Goal: Task Accomplishment & Management: Complete application form

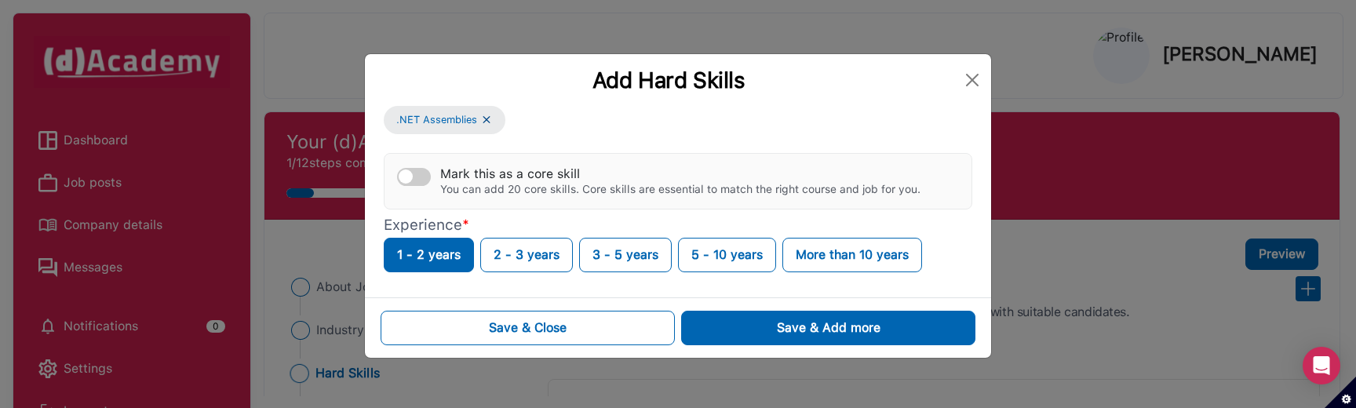
scroll to position [3, 0]
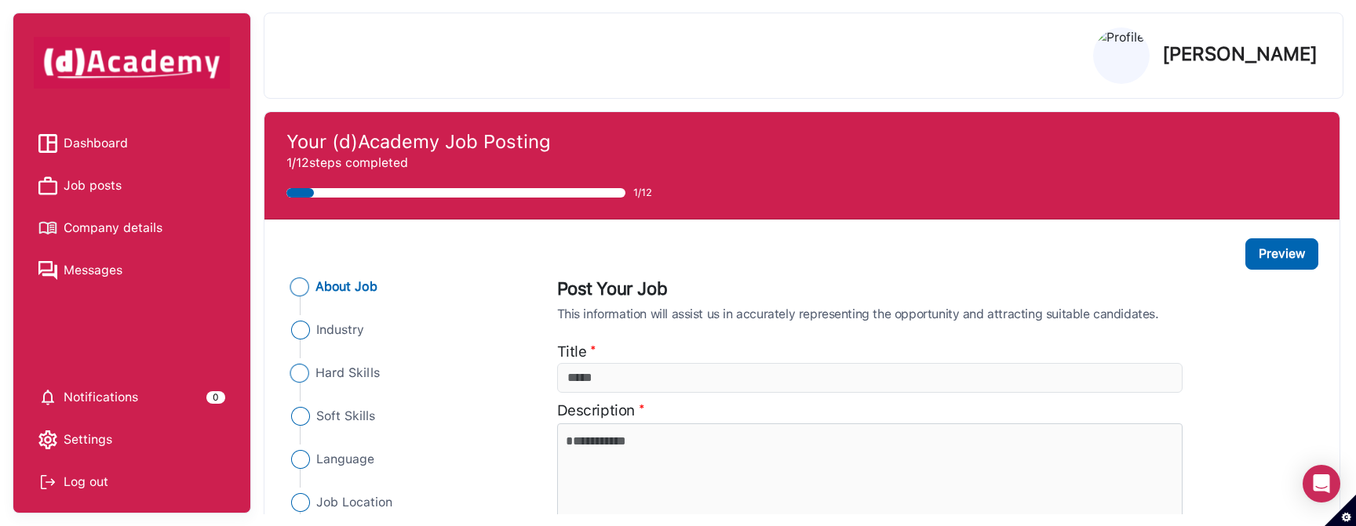
click at [335, 372] on span "Hard Skills" at bounding box center [347, 373] width 64 height 19
click at [363, 377] on span "Hard Skills" at bounding box center [347, 373] width 64 height 19
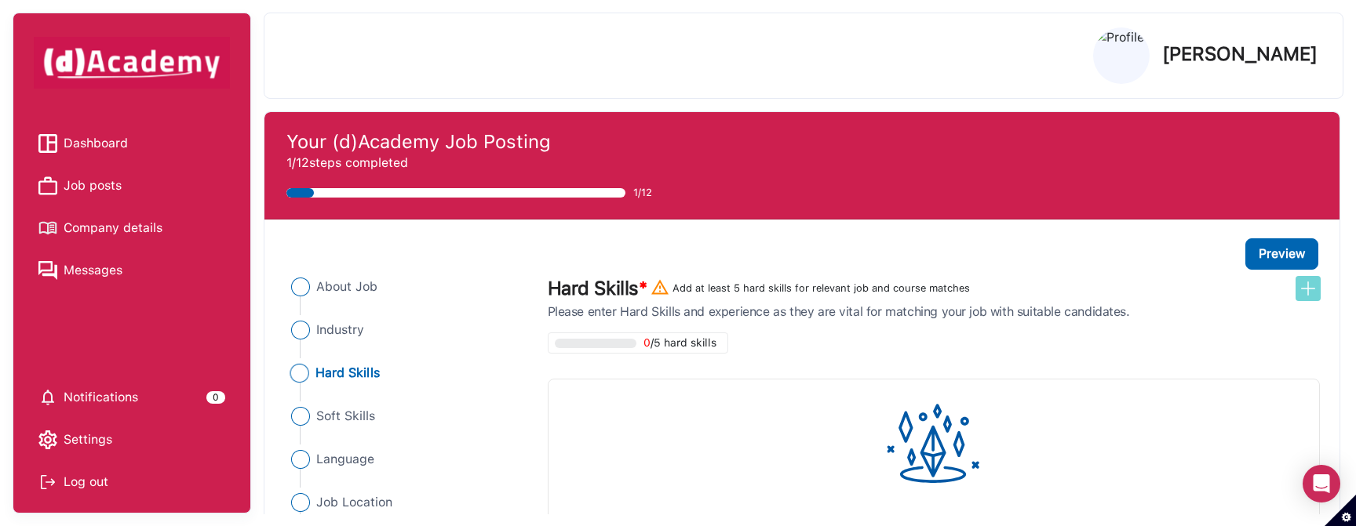
click at [1309, 290] on img at bounding box center [1307, 288] width 19 height 19
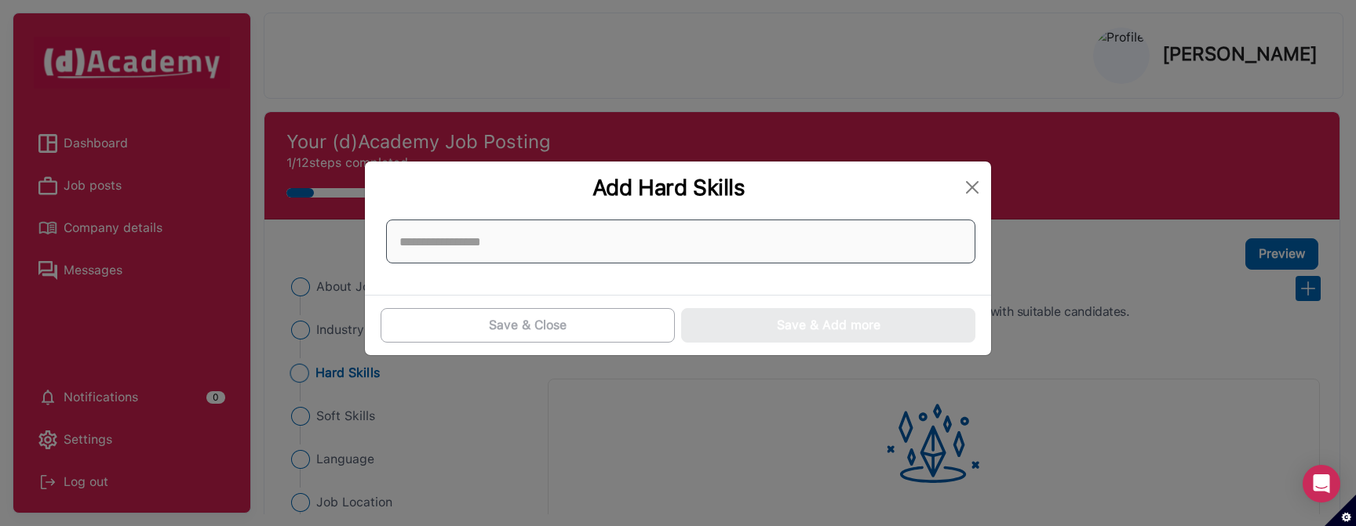
click at [559, 246] on input at bounding box center [680, 242] width 589 height 44
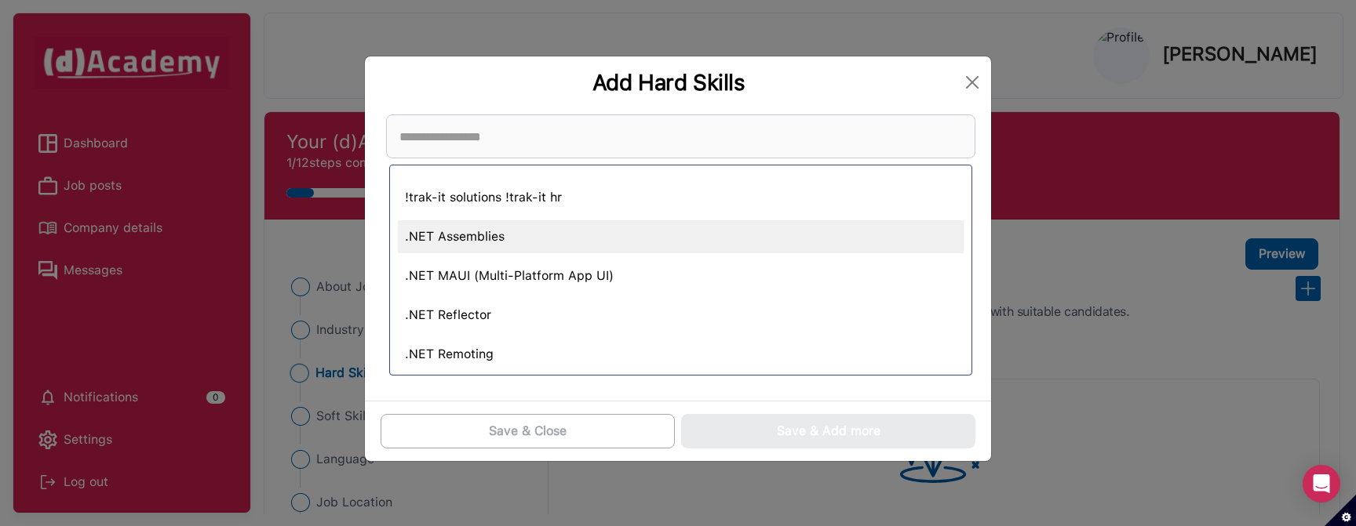
click at [537, 241] on div ".NET Assemblies" at bounding box center [681, 236] width 566 height 33
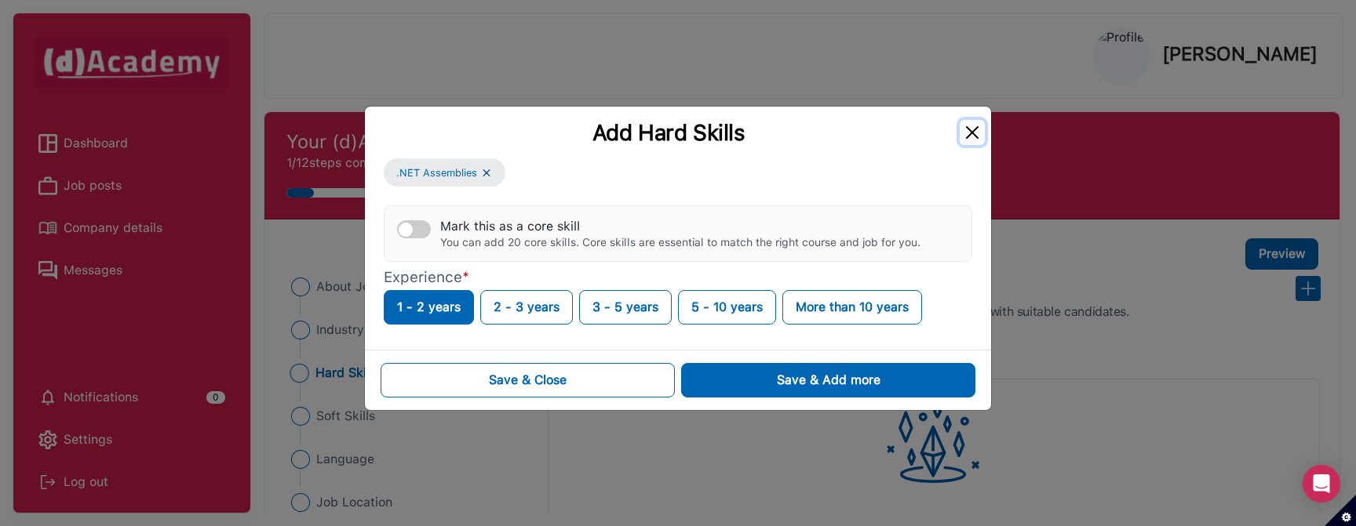
click at [974, 126] on button "Close" at bounding box center [971, 132] width 25 height 25
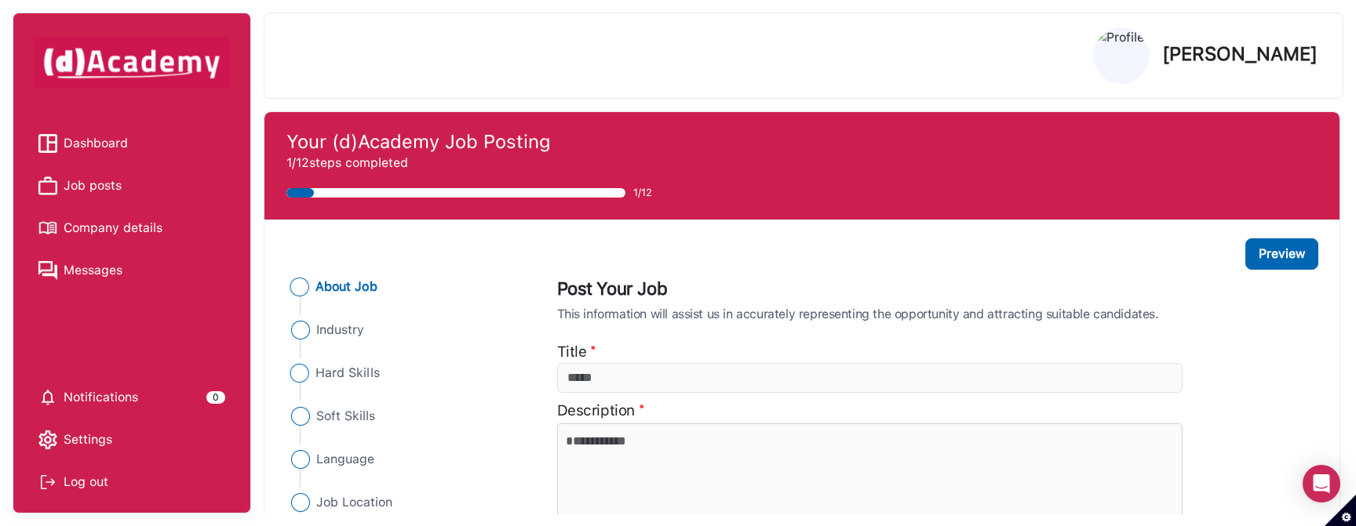
click at [342, 370] on span "Hard Skills" at bounding box center [347, 373] width 64 height 19
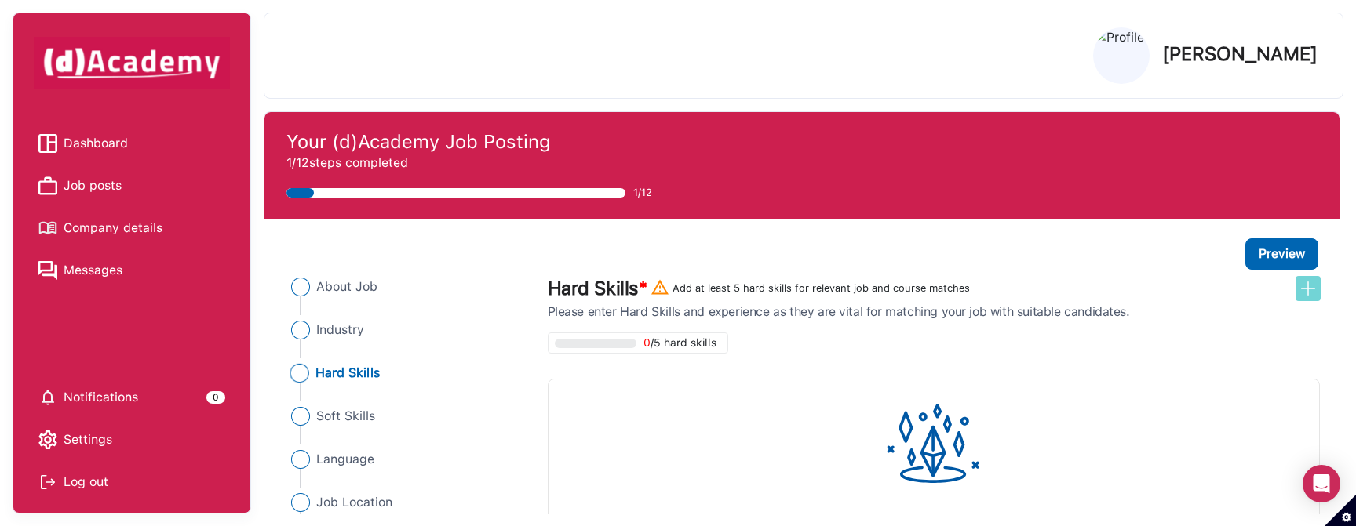
click at [1304, 286] on img at bounding box center [1307, 288] width 19 height 19
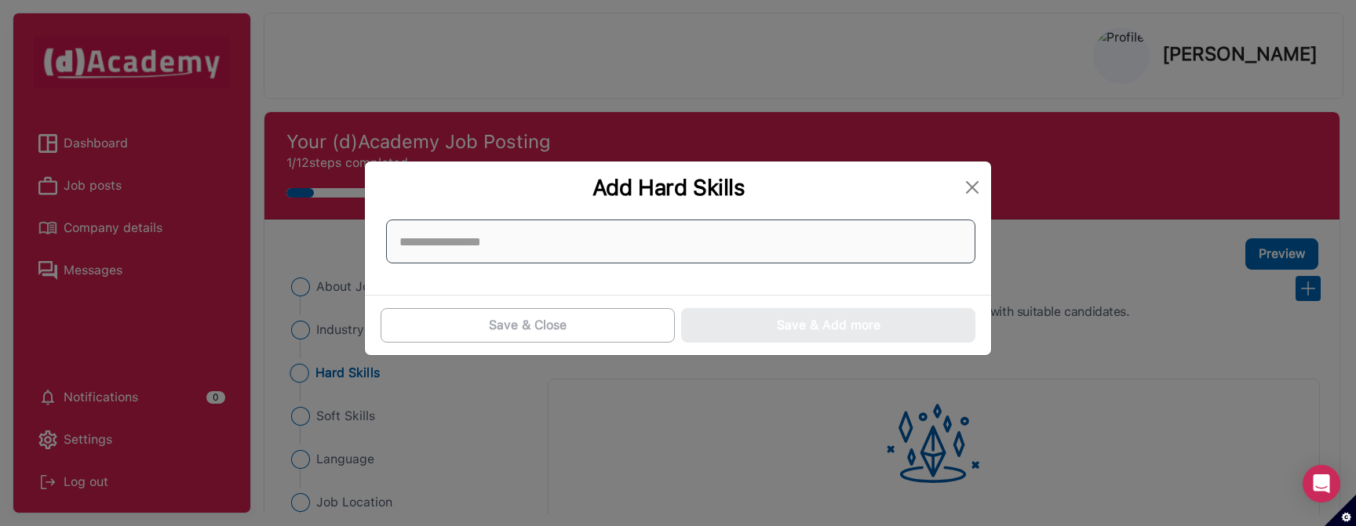
click at [667, 231] on input at bounding box center [680, 242] width 589 height 44
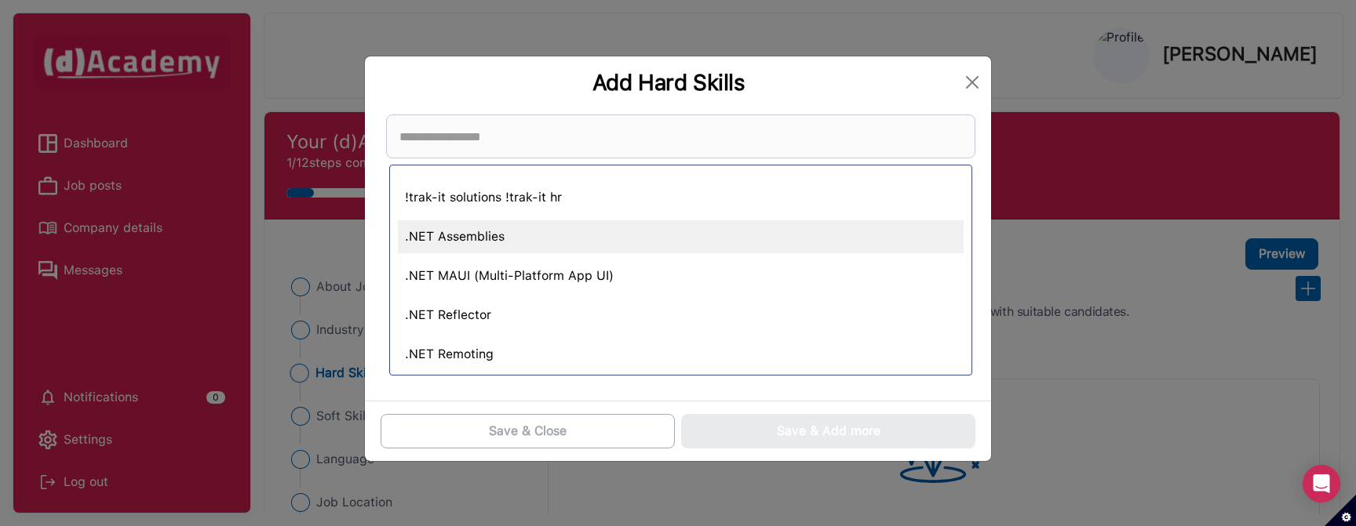
click at [596, 234] on div ".NET Assemblies" at bounding box center [681, 236] width 566 height 33
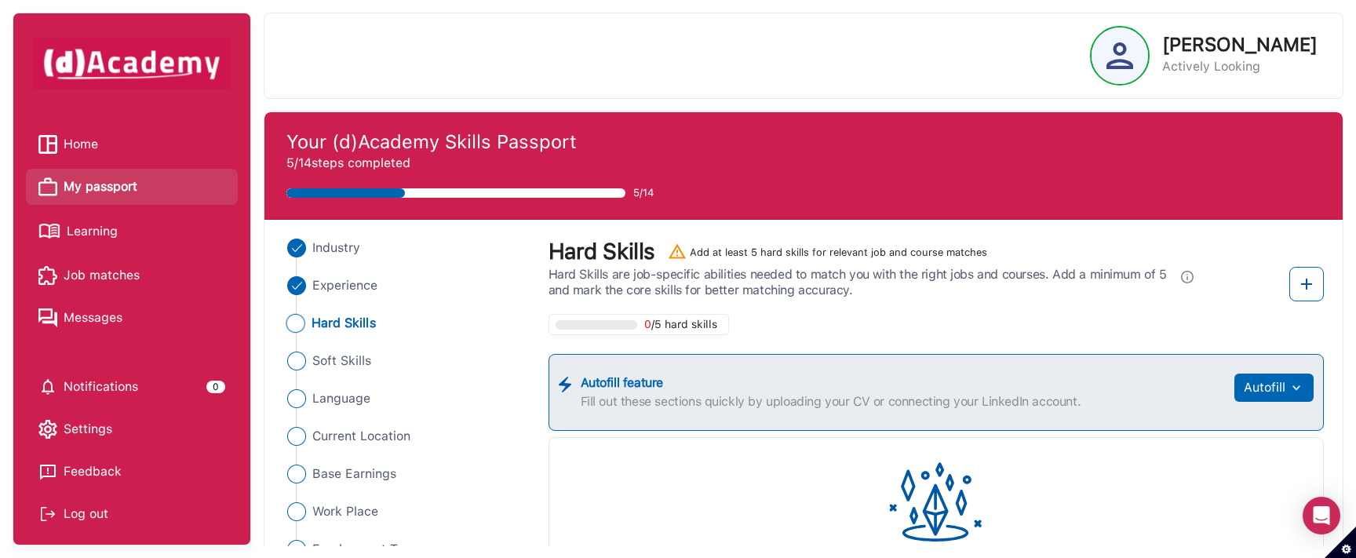
scroll to position [62, 0]
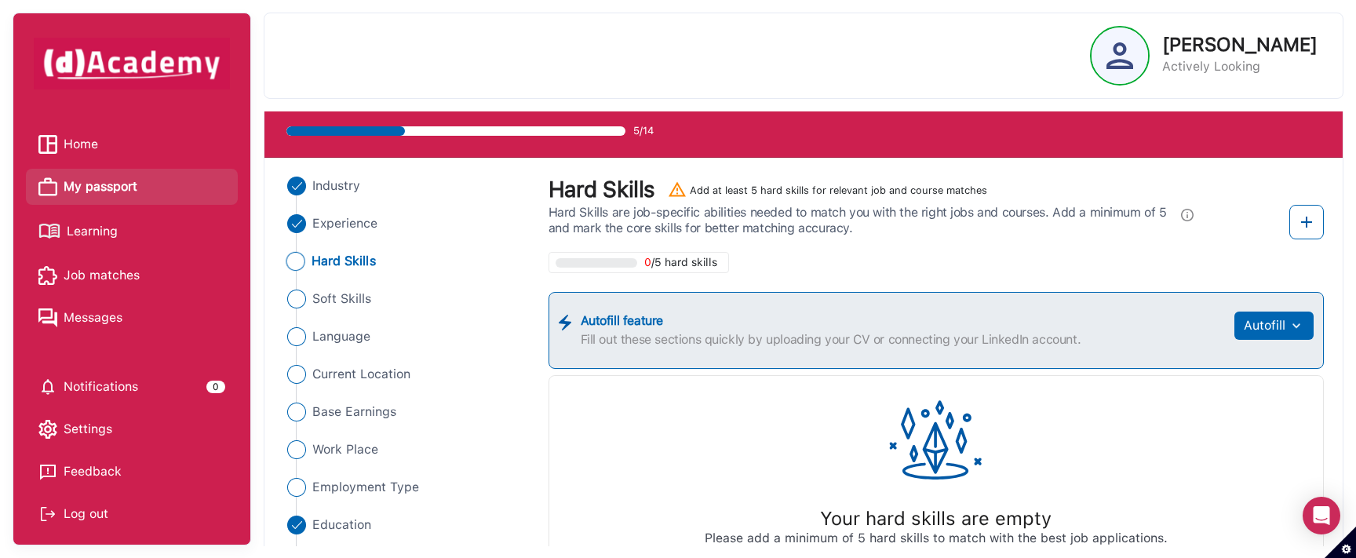
click at [369, 261] on span "Hard Skills" at bounding box center [343, 261] width 64 height 19
click at [338, 260] on span "Hard Skills" at bounding box center [343, 261] width 64 height 19
click at [1304, 219] on img at bounding box center [1306, 222] width 19 height 19
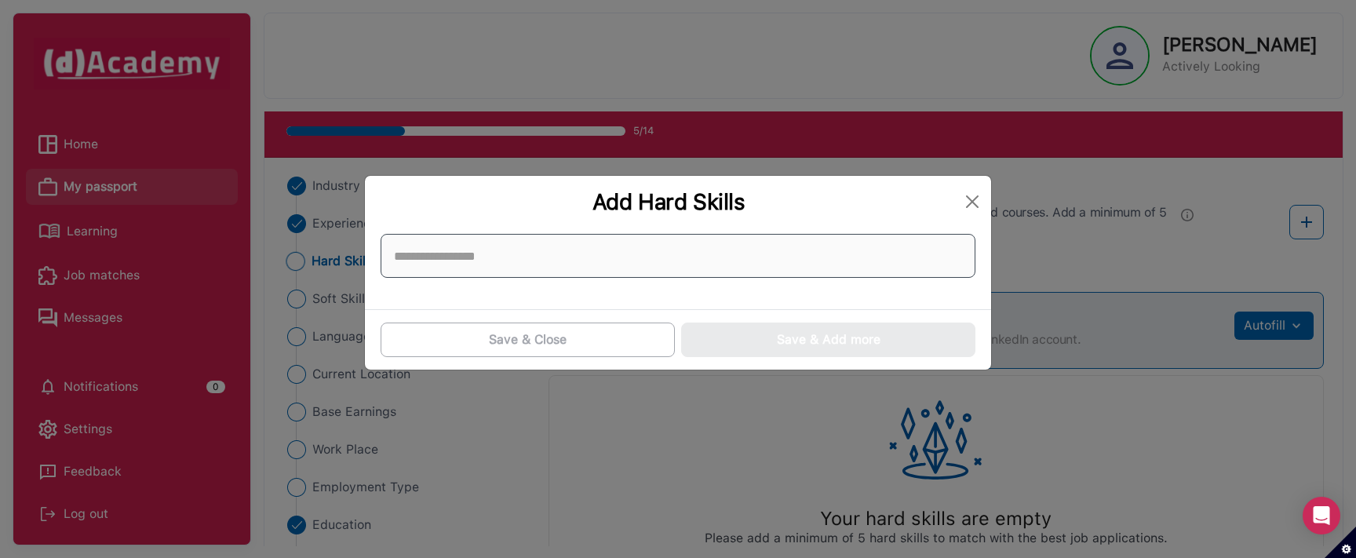
click at [653, 242] on input at bounding box center [677, 256] width 595 height 44
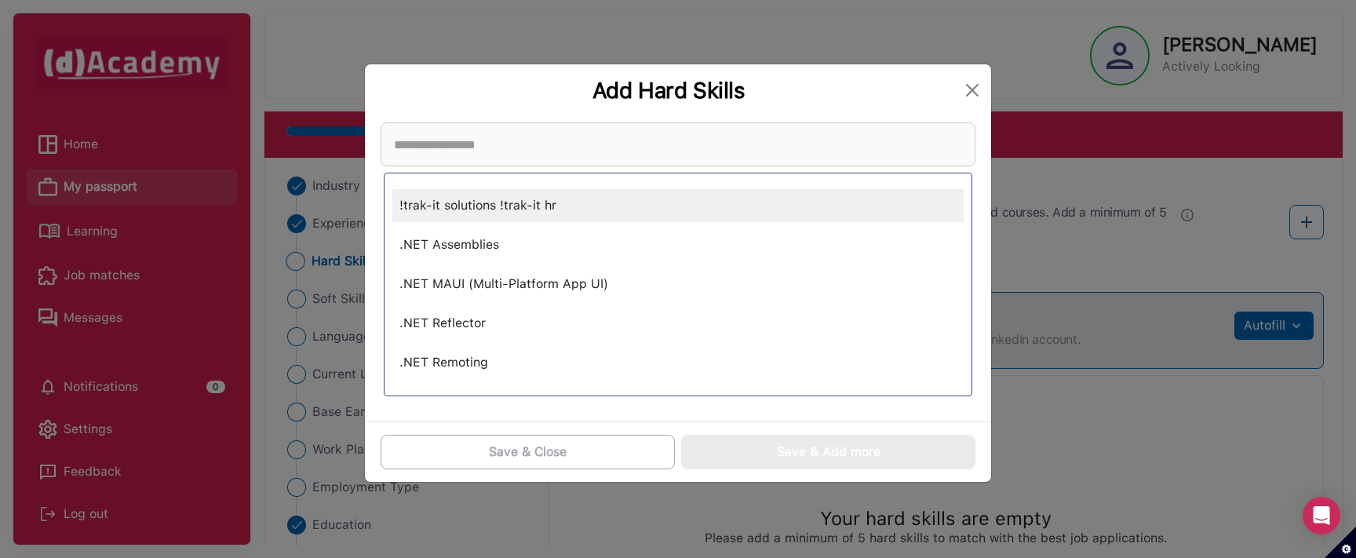
click at [555, 207] on div "!trak-it solutions !trak-it hr" at bounding box center [677, 205] width 571 height 33
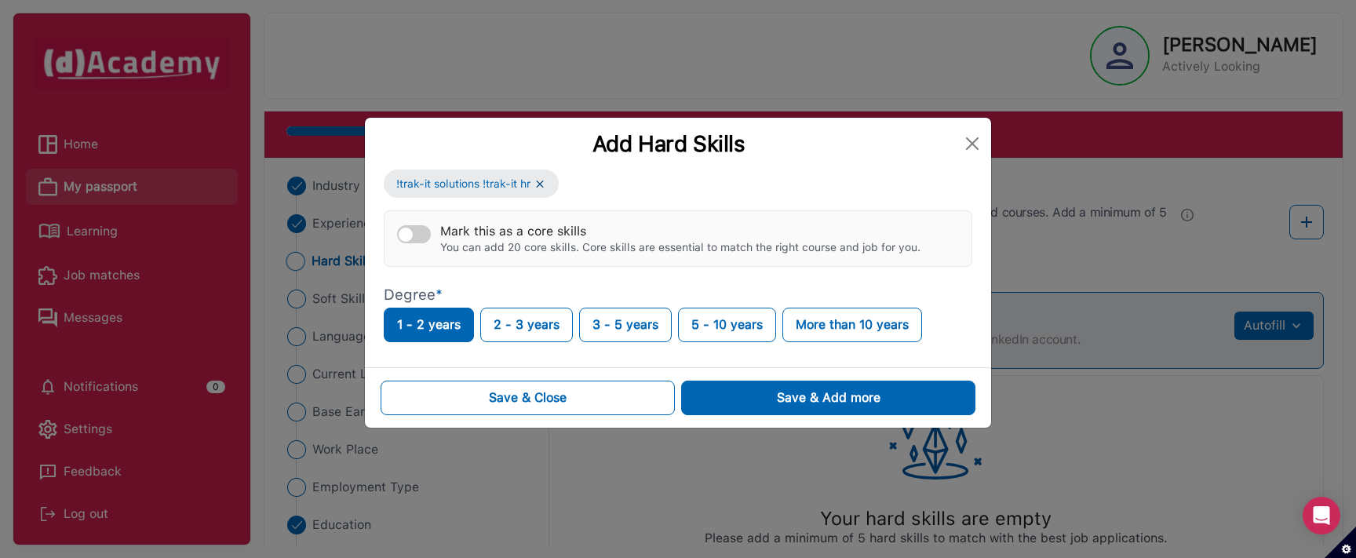
click at [617, 96] on div "Add Hard Skills !trak-it solutions !trak-it hr Mark this as a core skills You c…" at bounding box center [678, 279] width 1356 height 558
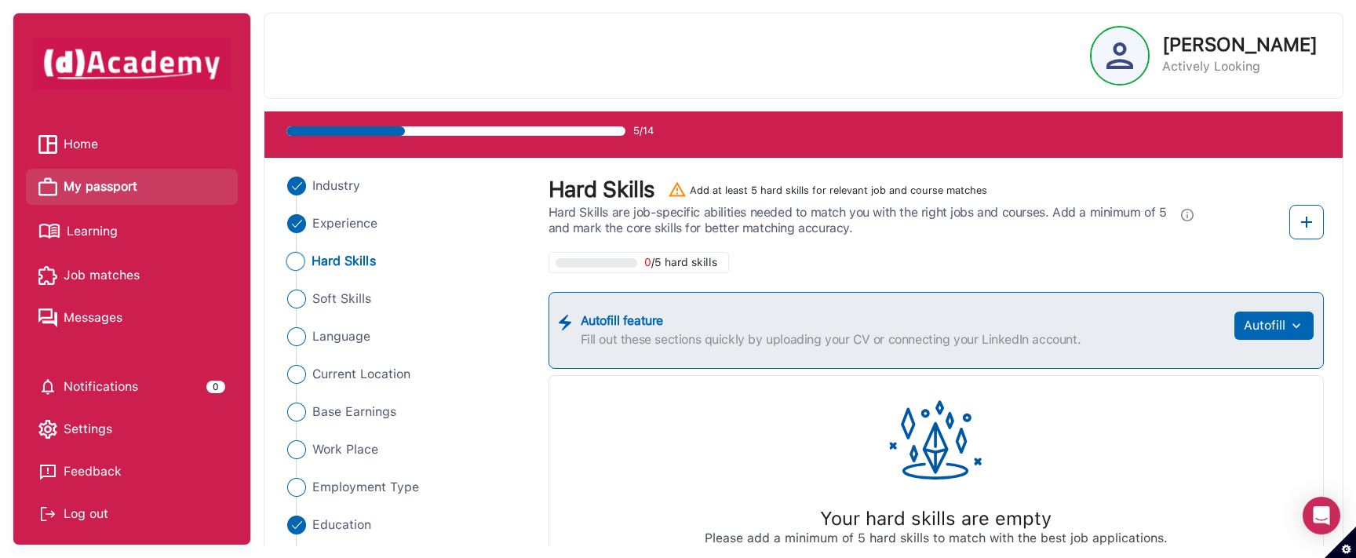
click at [114, 231] on span "Learning" at bounding box center [92, 232] width 51 height 24
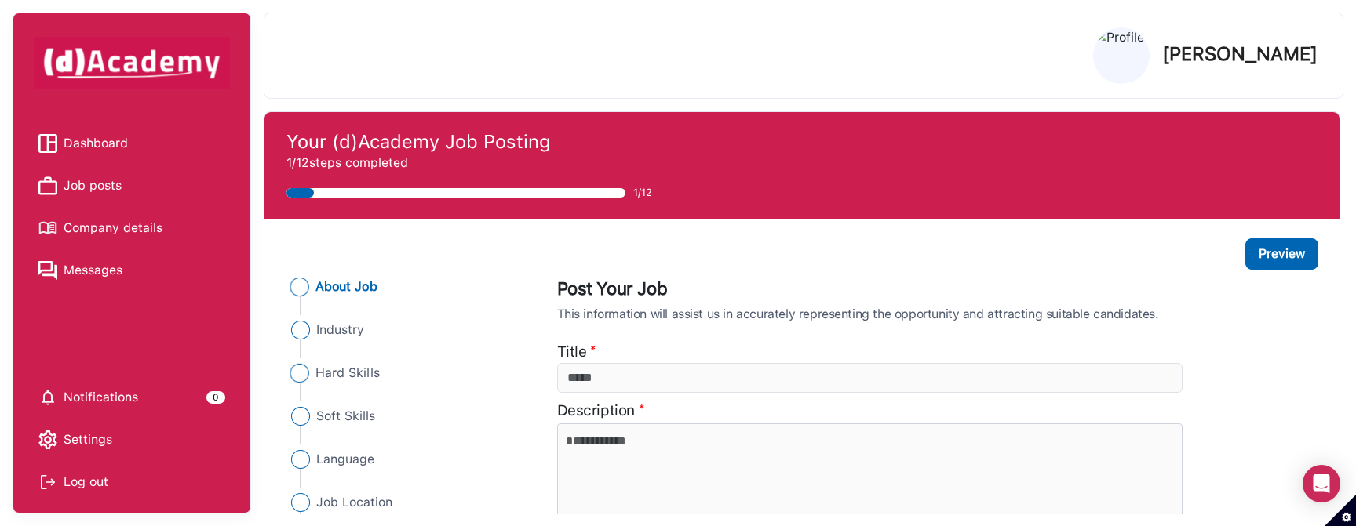
click at [356, 369] on span "Hard Skills" at bounding box center [347, 373] width 64 height 19
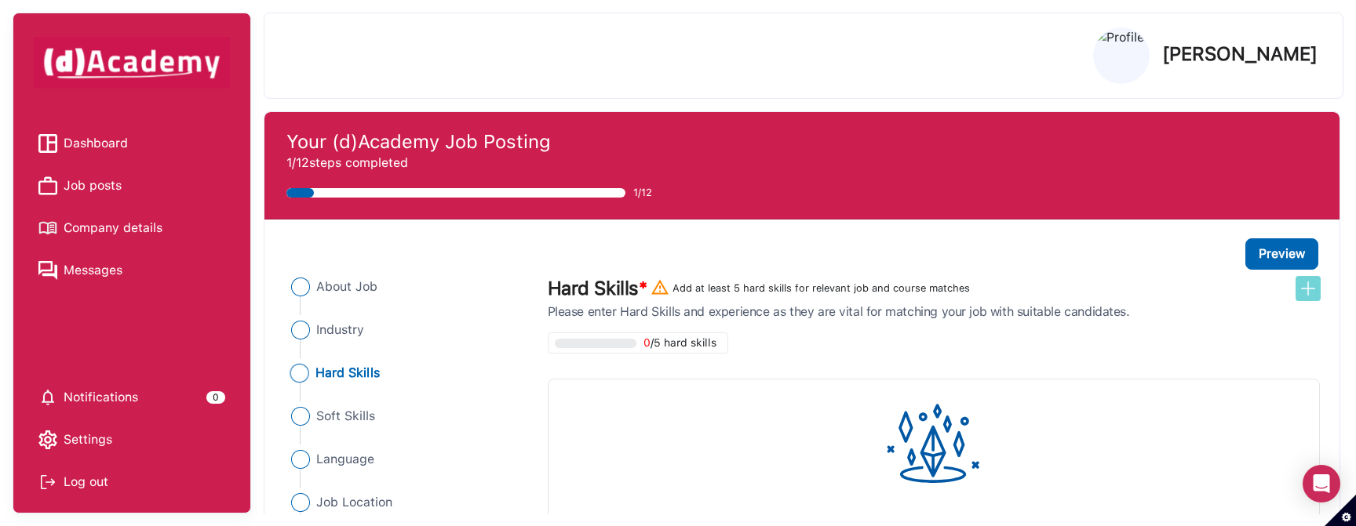
click at [1306, 289] on img at bounding box center [1307, 288] width 19 height 19
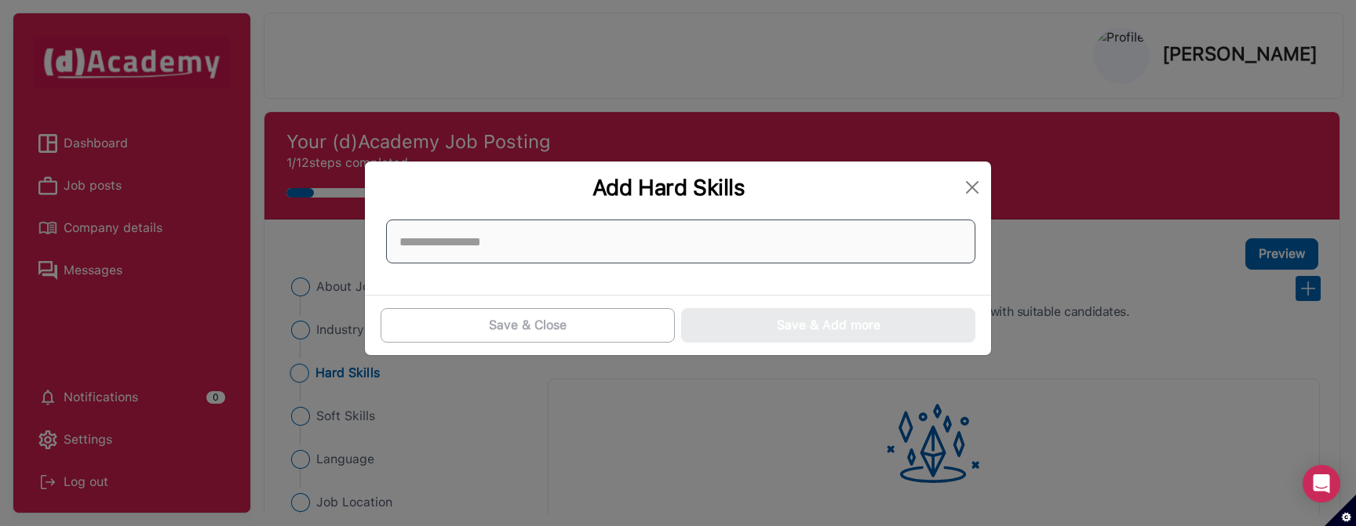
click at [726, 237] on input at bounding box center [680, 242] width 589 height 44
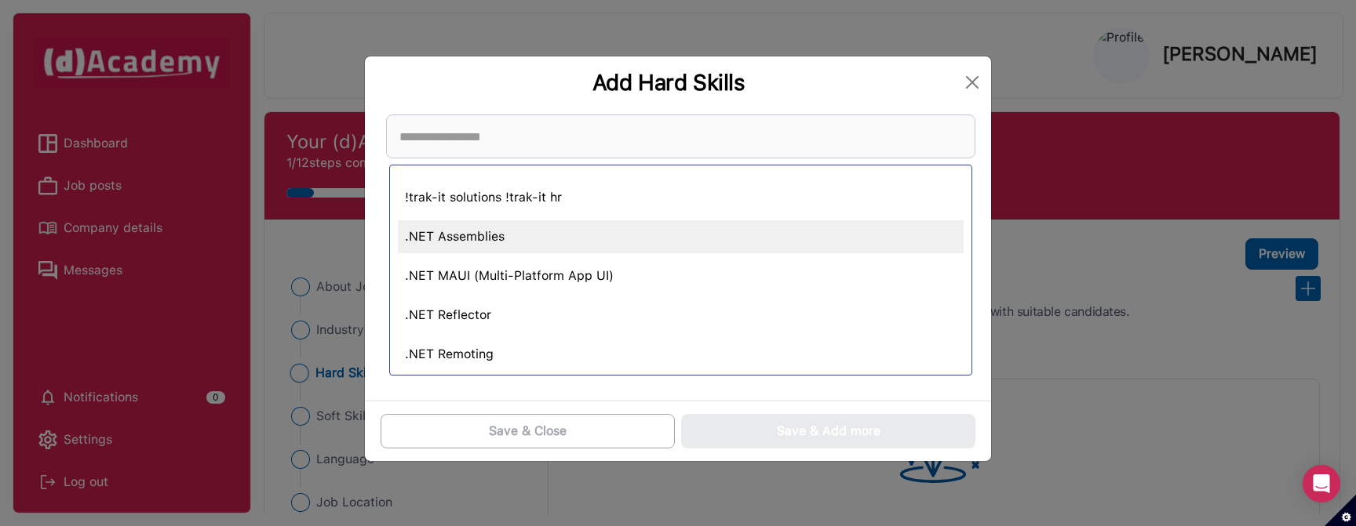
click at [537, 237] on div ".NET Assemblies" at bounding box center [681, 236] width 566 height 33
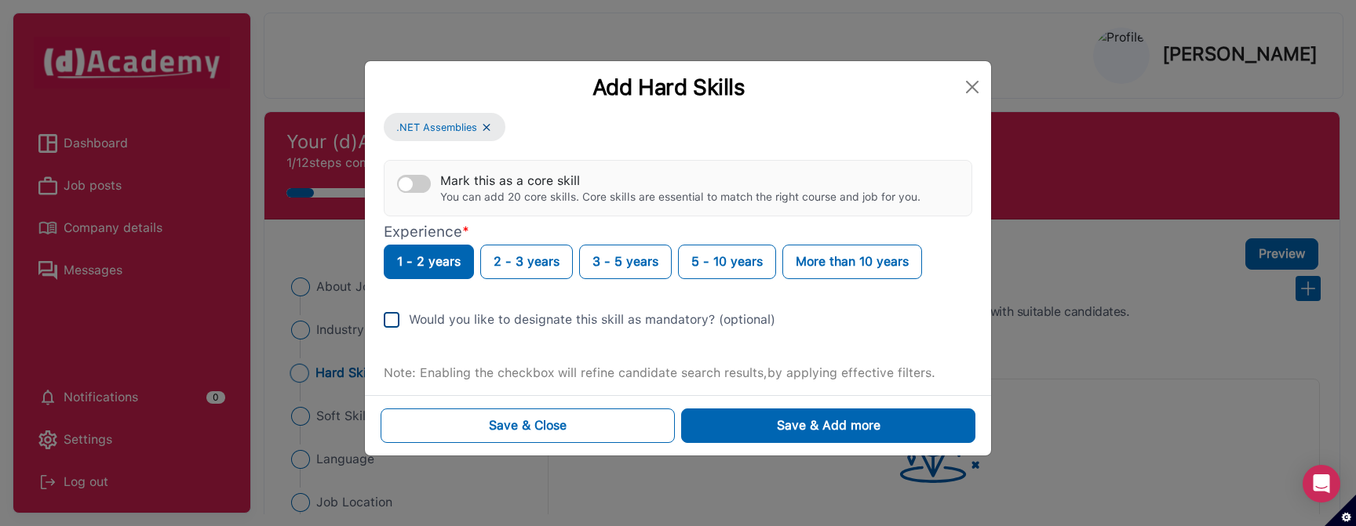
click at [395, 322] on img at bounding box center [392, 320] width 16 height 16
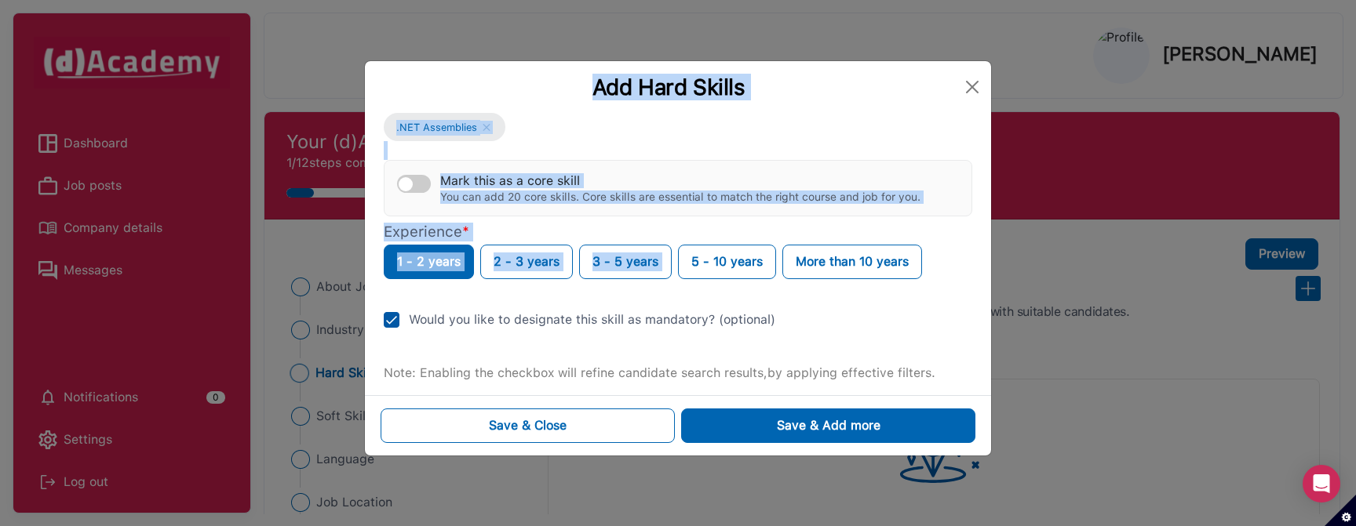
drag, startPoint x: 300, startPoint y: 15, endPoint x: 745, endPoint y: 242, distance: 499.9
click at [745, 242] on div "Add Hard Skills .NET Assemblies Mark this as a core skill You can add 20 core s…" at bounding box center [678, 263] width 1356 height 526
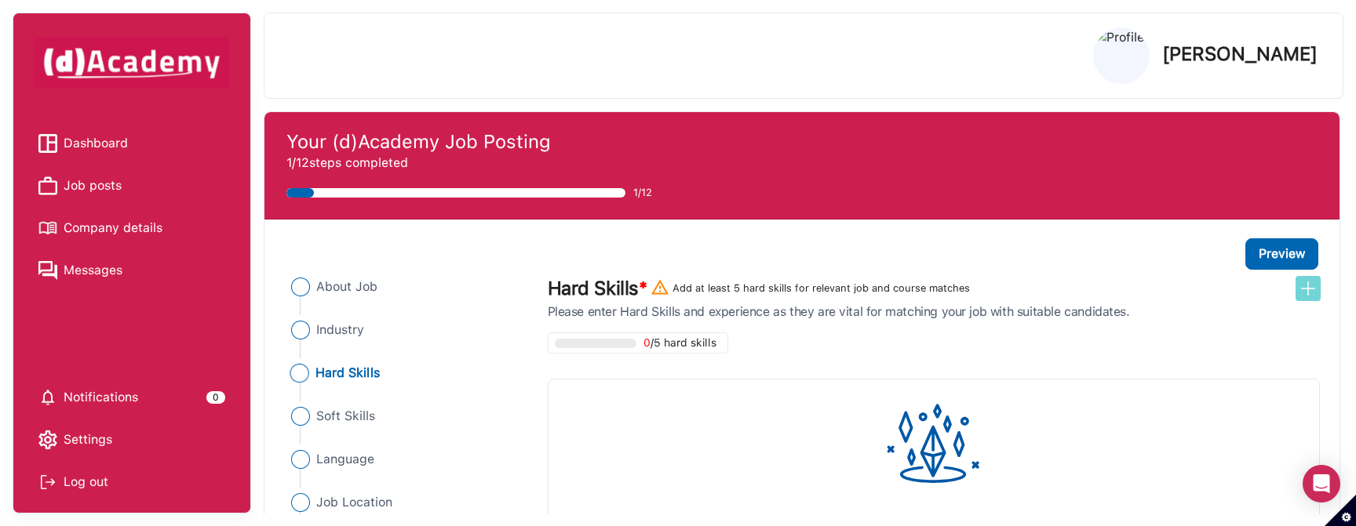
click at [1307, 289] on img at bounding box center [1307, 288] width 19 height 19
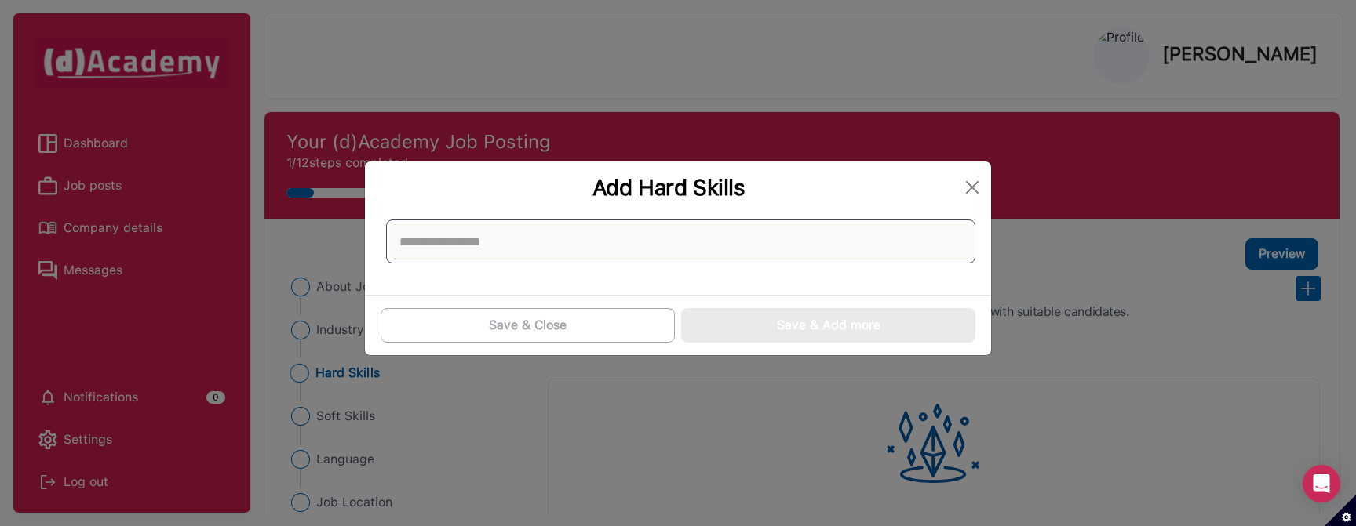
click at [585, 243] on input at bounding box center [680, 242] width 589 height 44
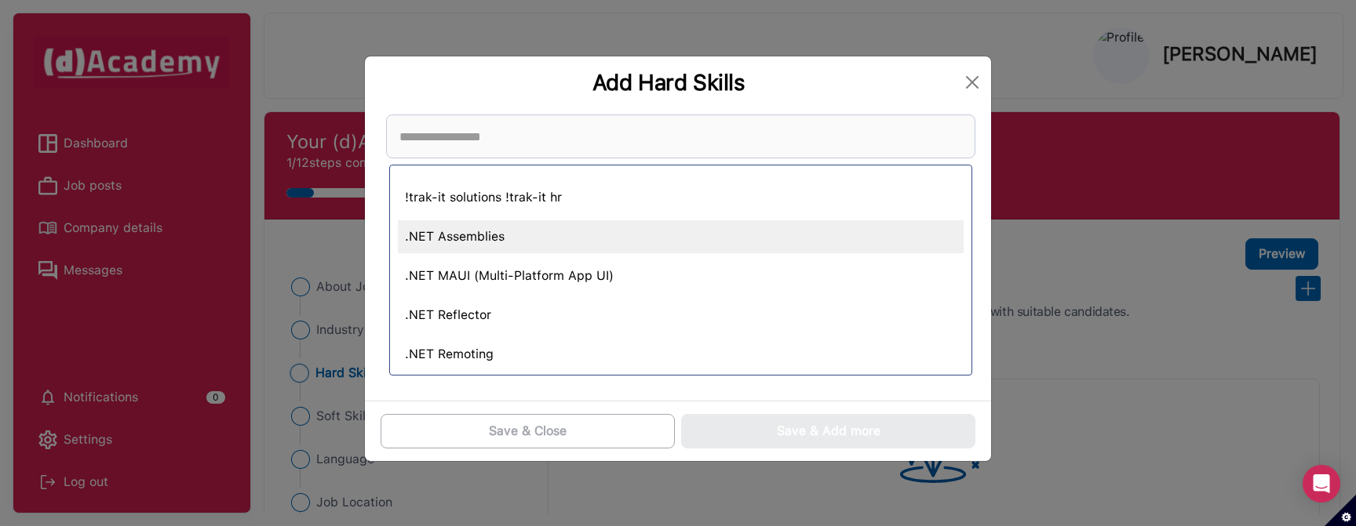
click at [455, 229] on div ".NET Assemblies" at bounding box center [681, 236] width 566 height 33
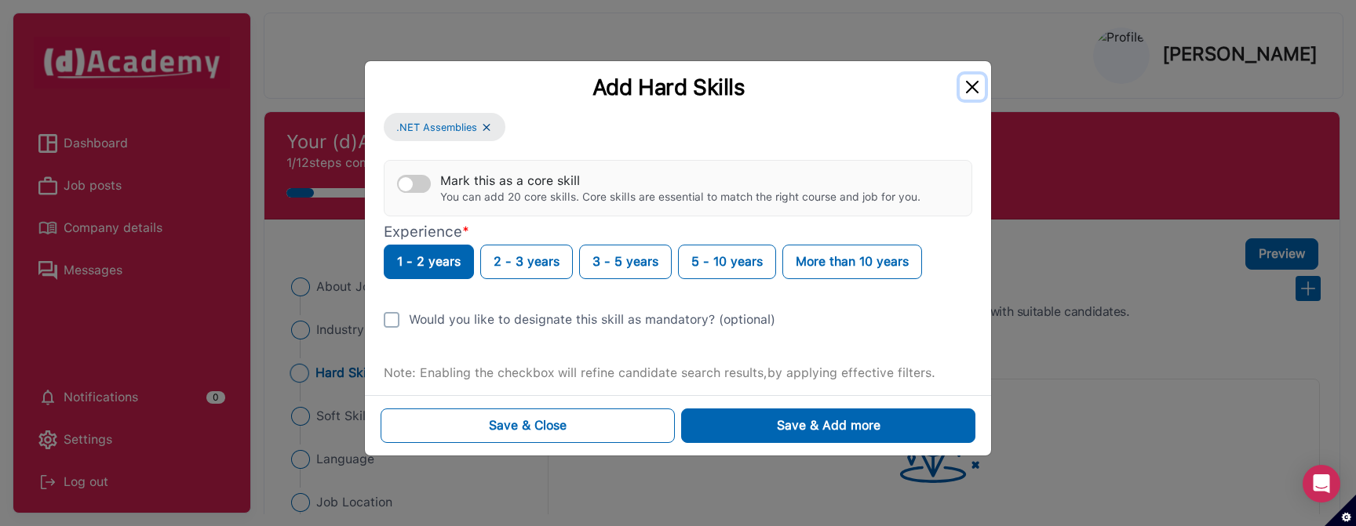
click at [974, 86] on button "Close" at bounding box center [971, 87] width 25 height 25
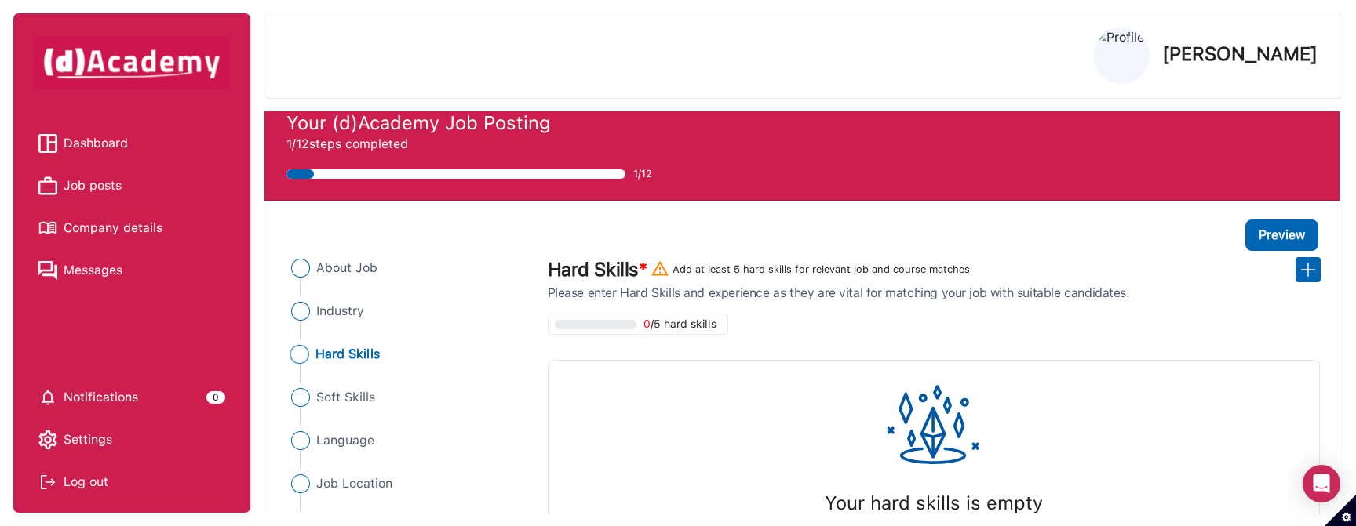
scroll to position [20, 0]
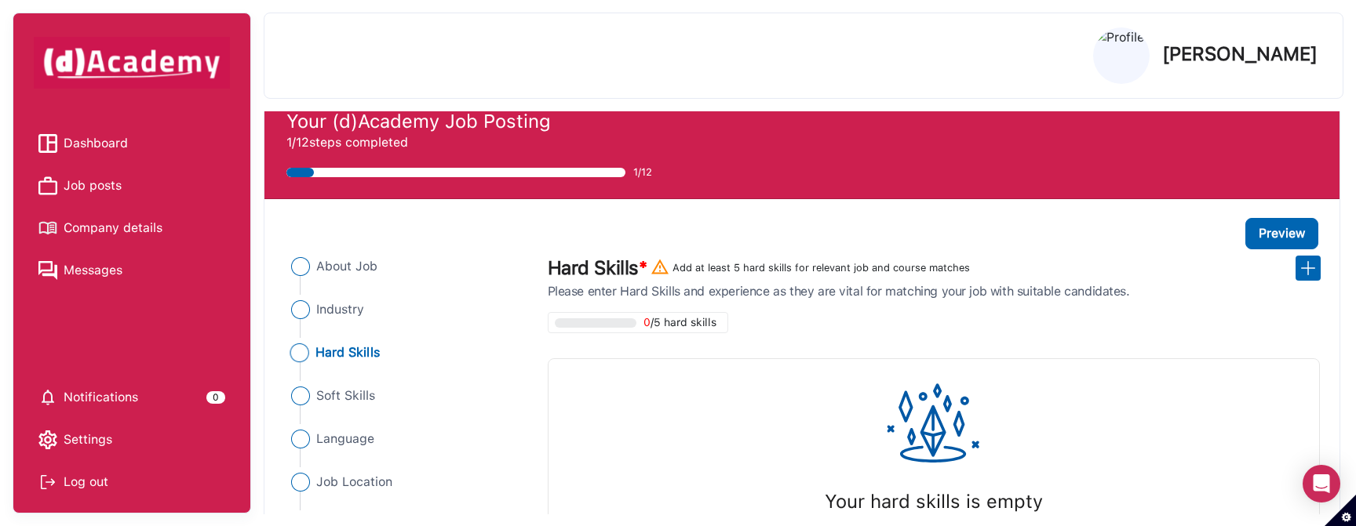
click at [118, 183] on span "Job posts" at bounding box center [93, 186] width 58 height 24
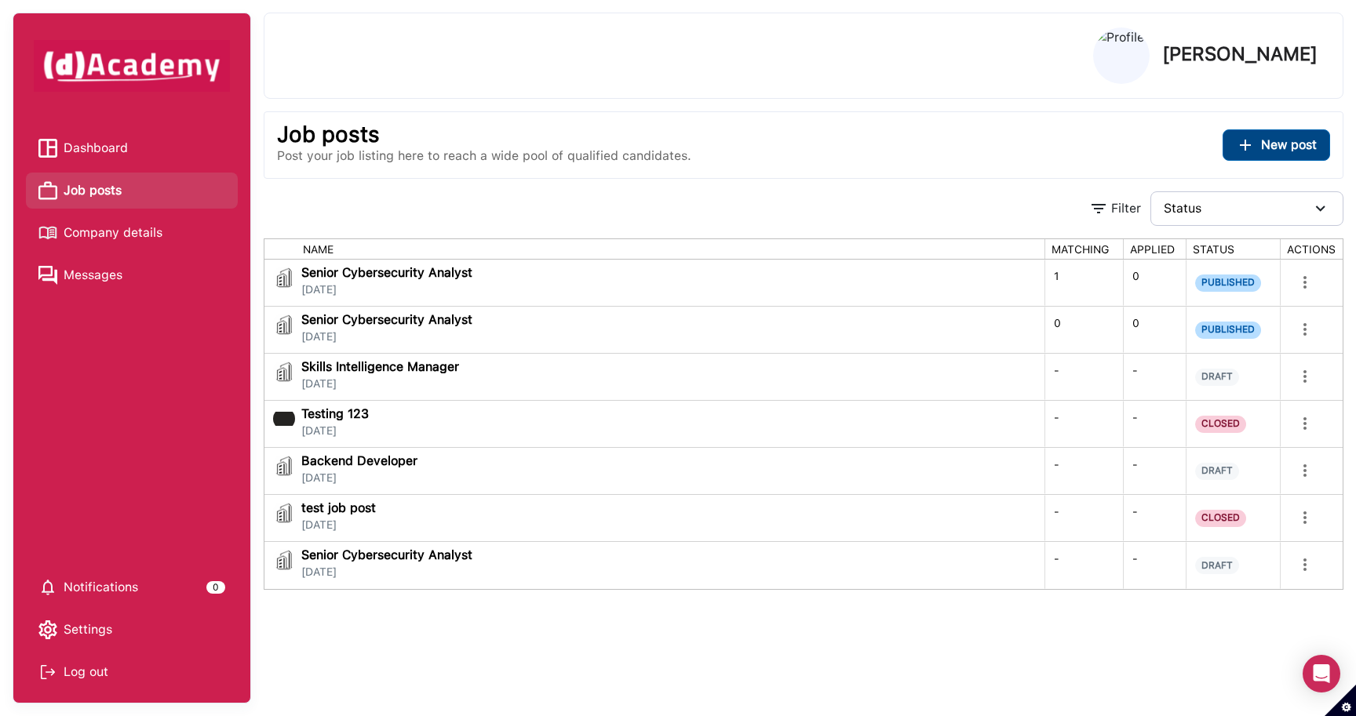
click at [1268, 146] on span "New post" at bounding box center [1289, 144] width 56 height 15
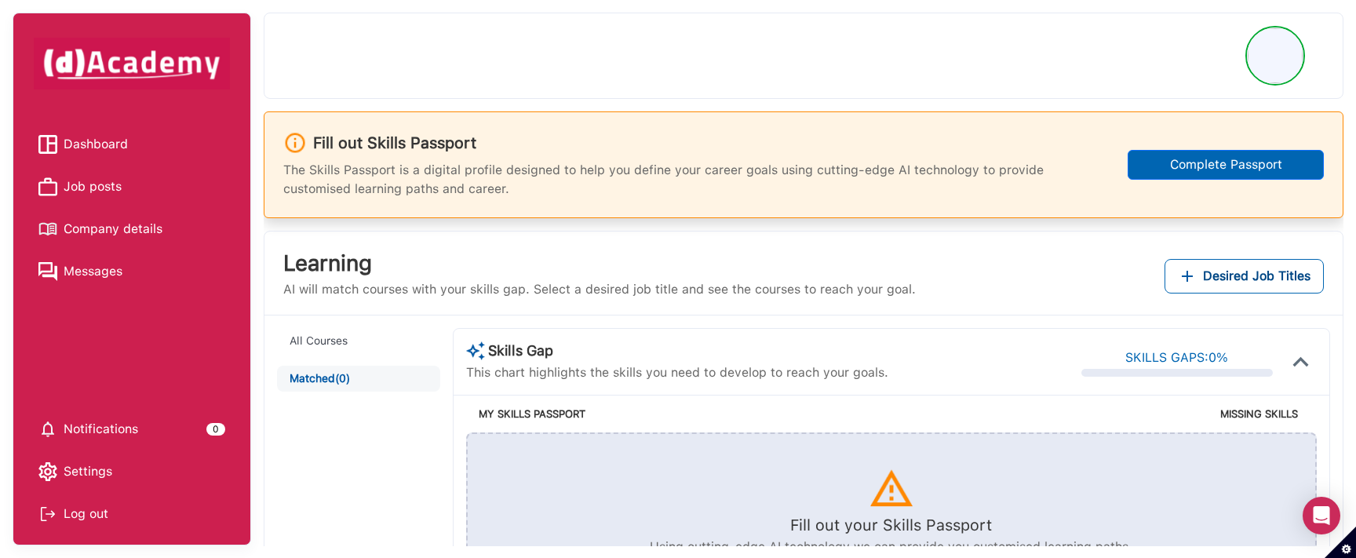
click at [1272, 56] on img at bounding box center [1274, 55] width 55 height 55
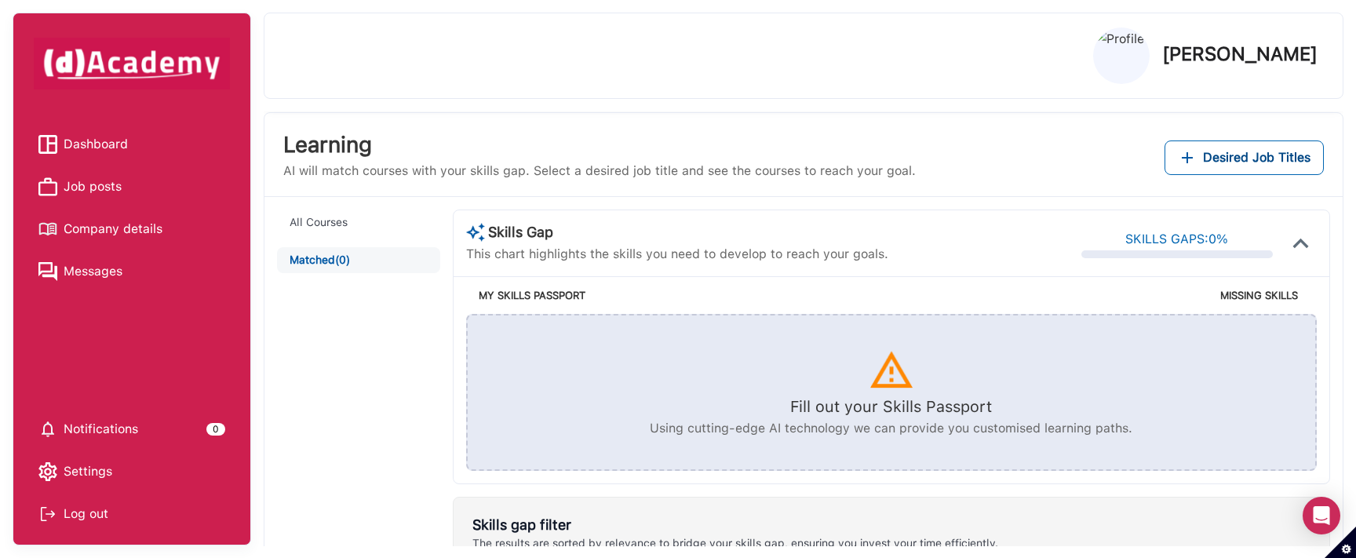
scroll to position [272, 0]
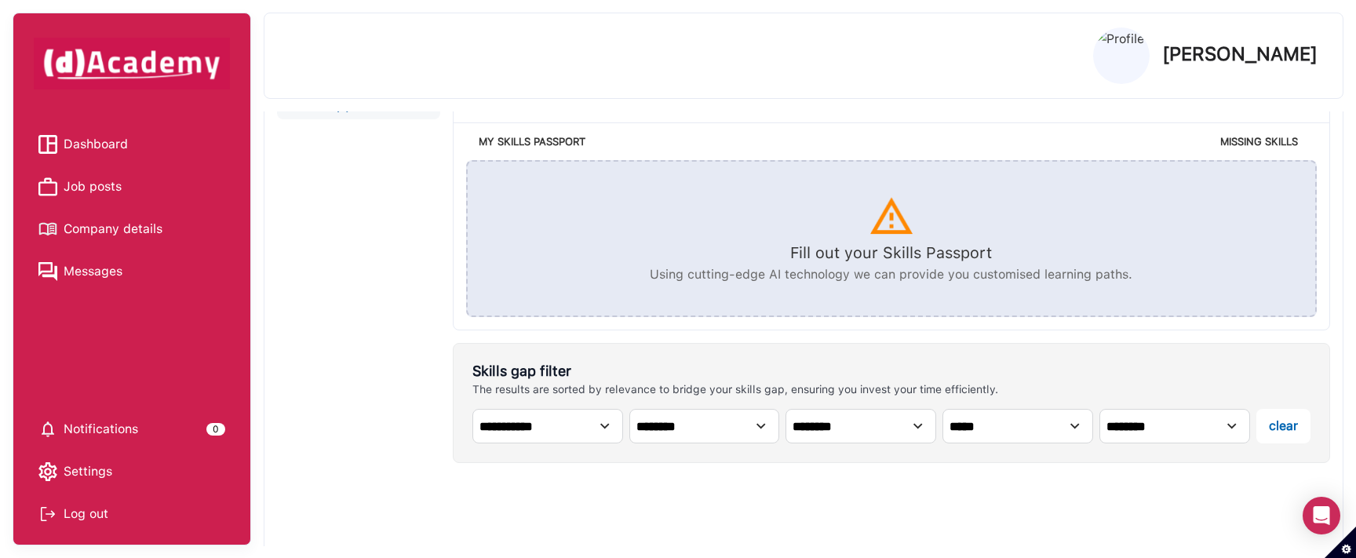
click at [87, 513] on div "Log out" at bounding box center [131, 514] width 187 height 24
